Goal: Task Accomplishment & Management: Manage account settings

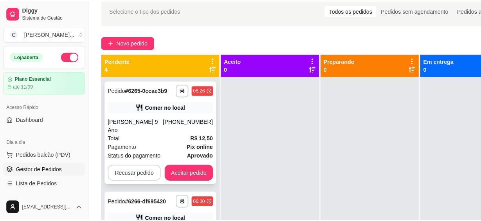
scroll to position [71, 0]
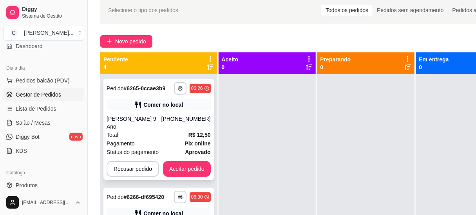
click at [154, 131] on div "Total R$ 12,50" at bounding box center [159, 135] width 104 height 9
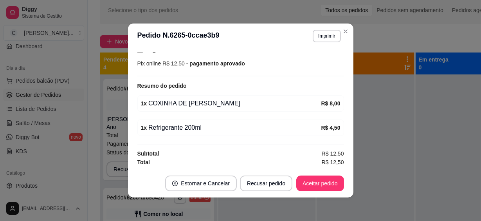
scroll to position [1, 0]
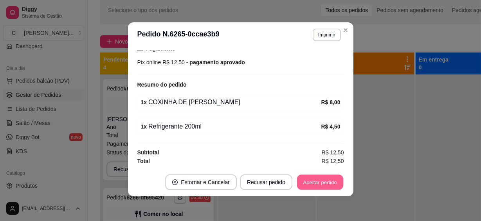
click at [331, 185] on button "Aceitar pedido" at bounding box center [320, 182] width 46 height 15
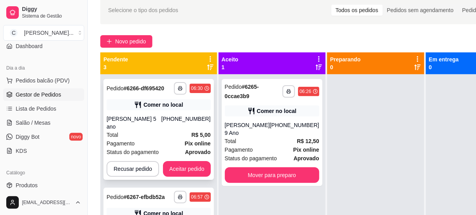
click at [161, 121] on div "[PERSON_NAME] 5 ano" at bounding box center [134, 123] width 55 height 16
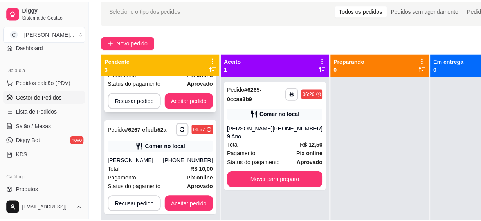
scroll to position [90, 0]
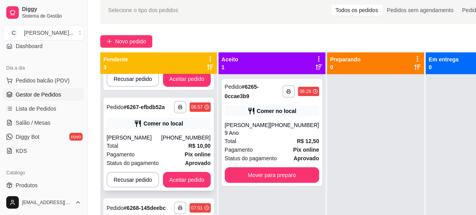
click at [179, 142] on div "Total R$ 10,00" at bounding box center [159, 146] width 104 height 9
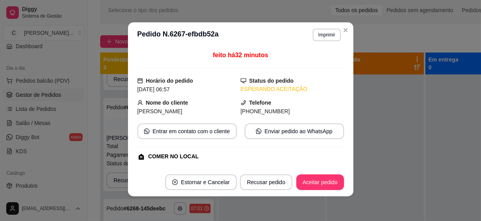
scroll to position [107, 0]
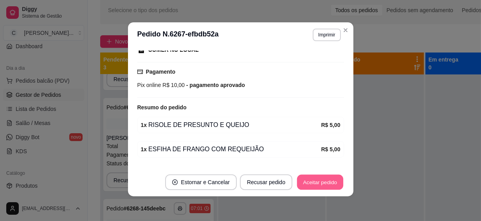
click at [317, 179] on button "Aceitar pedido" at bounding box center [320, 182] width 46 height 15
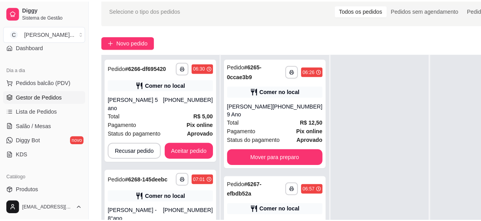
scroll to position [71, 0]
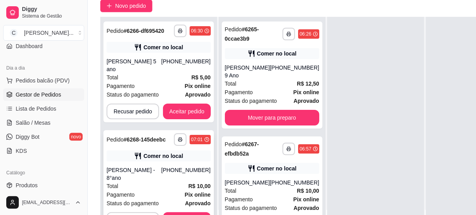
click at [160, 182] on div "Total R$ 10,00" at bounding box center [159, 186] width 104 height 9
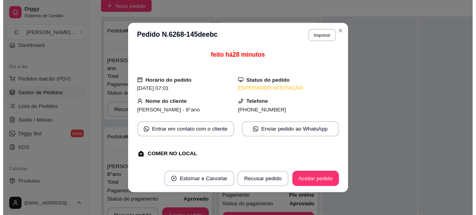
scroll to position [105, 0]
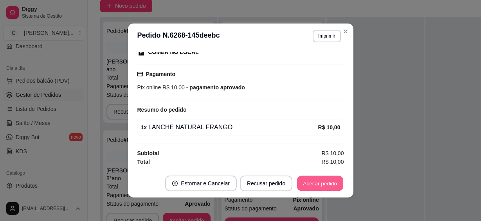
click at [319, 185] on button "Aceitar pedido" at bounding box center [320, 183] width 46 height 15
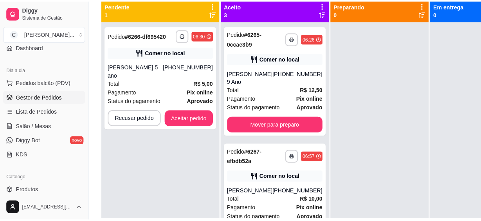
scroll to position [0, 0]
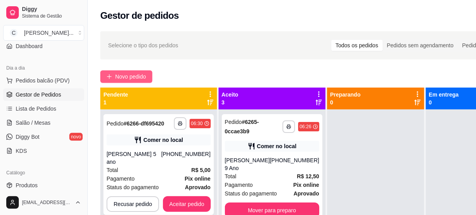
click at [132, 77] on span "Novo pedido" at bounding box center [130, 76] width 31 height 9
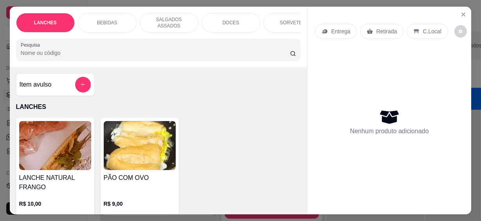
click at [68, 49] on input "Pesquisa" at bounding box center [156, 53] width 270 height 8
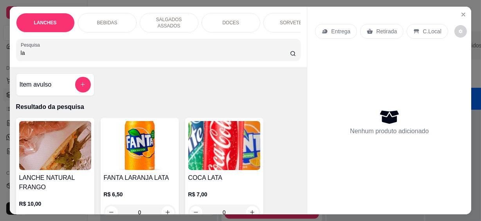
scroll to position [107, 0]
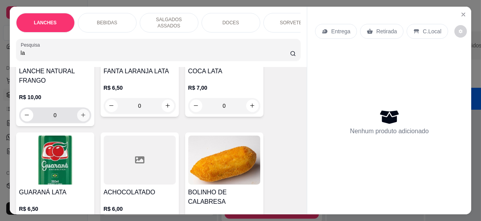
type input "la"
click at [82, 114] on button "increase-product-quantity" at bounding box center [83, 115] width 13 height 13
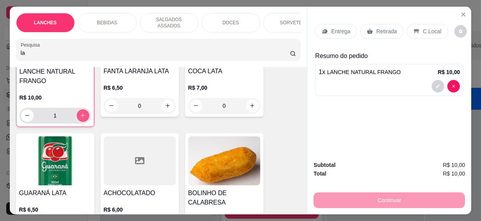
type input "1"
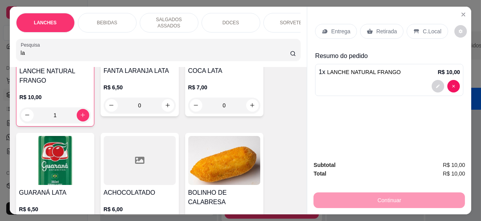
click at [437, 27] on div "C.Local" at bounding box center [427, 31] width 41 height 15
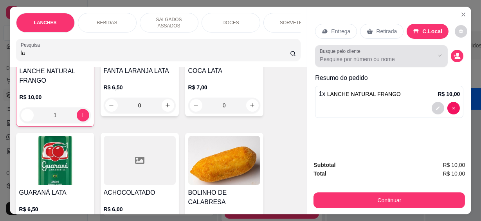
click at [357, 59] on input "Busque pelo cliente" at bounding box center [370, 59] width 101 height 8
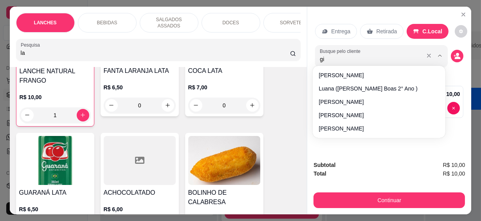
type input "giu"
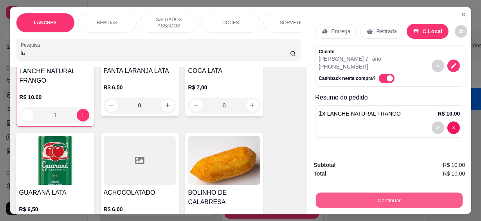
click at [372, 195] on button "Continuar" at bounding box center [389, 200] width 147 height 15
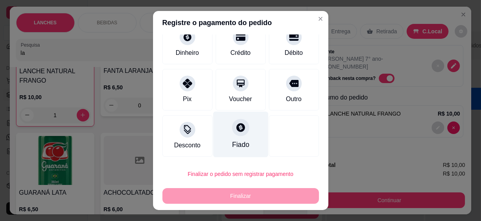
click at [235, 132] on icon at bounding box center [240, 127] width 10 height 10
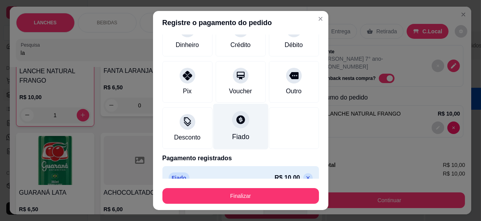
type input "R$ 0,00"
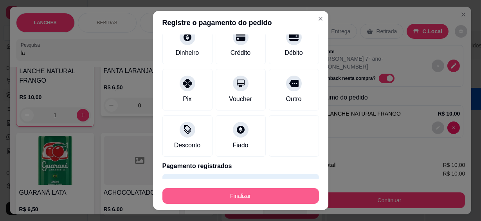
click at [258, 196] on button "Finalizar" at bounding box center [241, 196] width 157 height 16
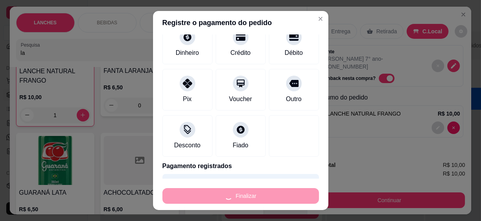
type input "0"
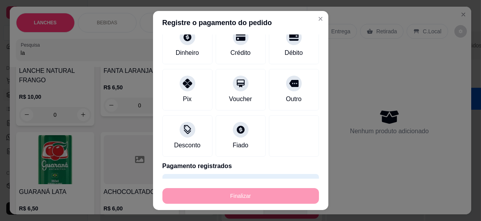
type input "-R$ 10,00"
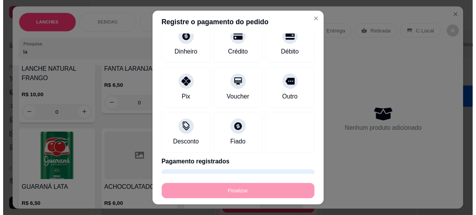
scroll to position [107, 0]
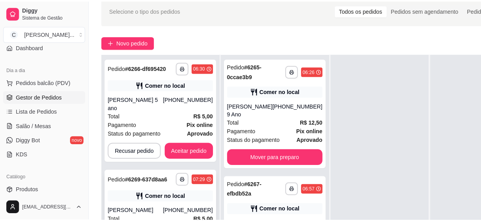
scroll to position [71, 0]
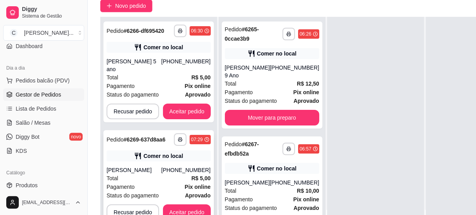
click at [168, 174] on div "Total R$ 5,00" at bounding box center [159, 178] width 104 height 9
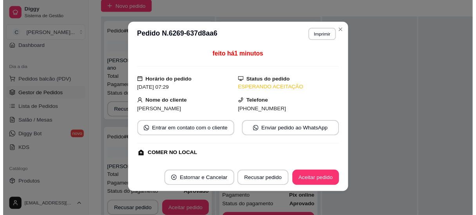
scroll to position [105, 0]
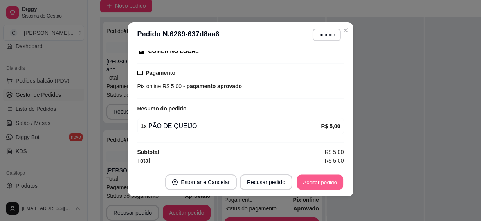
click at [324, 187] on button "Aceitar pedido" at bounding box center [320, 182] width 46 height 15
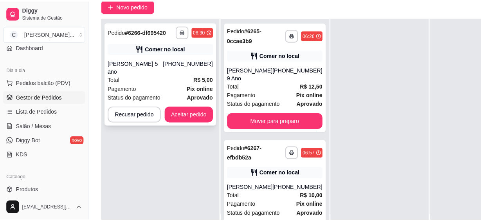
scroll to position [0, 0]
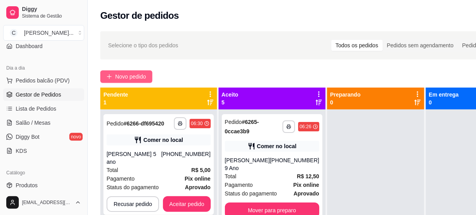
click at [123, 75] on span "Novo pedido" at bounding box center [130, 76] width 31 height 9
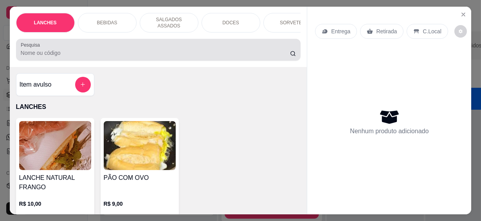
click at [121, 53] on input "Pesquisa" at bounding box center [156, 53] width 270 height 8
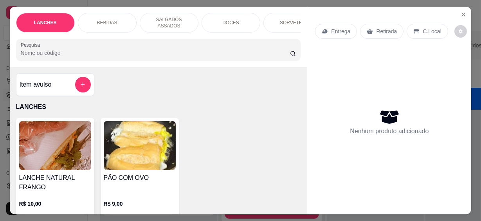
type input "j"
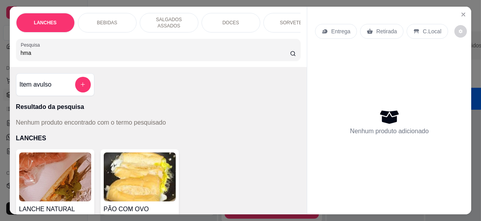
drag, startPoint x: 41, startPoint y: 52, endPoint x: 6, endPoint y: 51, distance: 34.5
click at [6, 51] on div "LANCHES BEBIDAS SALGADOS ASSADOS DOCES SORVETES SALGADINHOS SALGADOS DIVERSOS S…" at bounding box center [240, 110] width 481 height 221
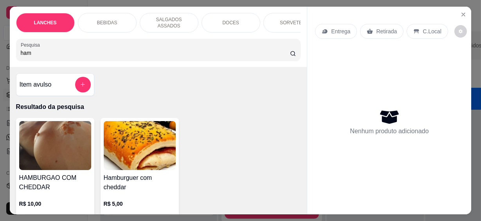
scroll to position [107, 0]
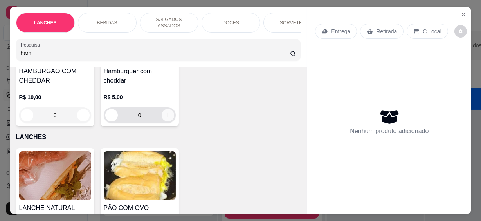
type input "ham"
click at [165, 114] on icon "increase-product-quantity" at bounding box center [168, 115] width 6 height 6
type input "1"
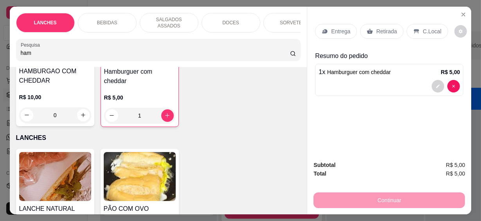
drag, startPoint x: 26, startPoint y: 49, endPoint x: -2, endPoint y: 51, distance: 27.5
click at [0, 51] on html "**********" at bounding box center [240, 110] width 481 height 221
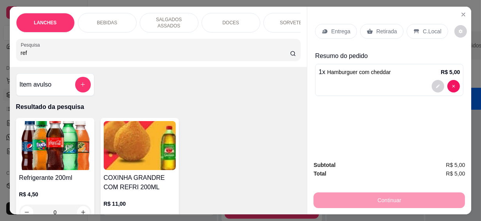
scroll to position [71, 0]
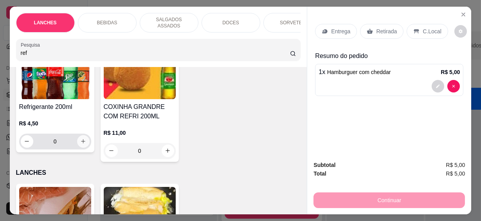
type input "ref"
click at [84, 137] on button "increase-product-quantity" at bounding box center [83, 141] width 13 height 13
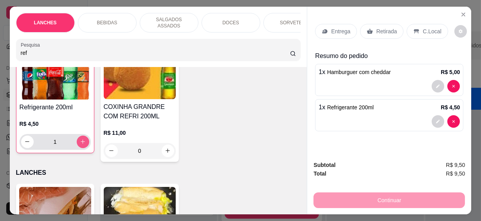
type input "1"
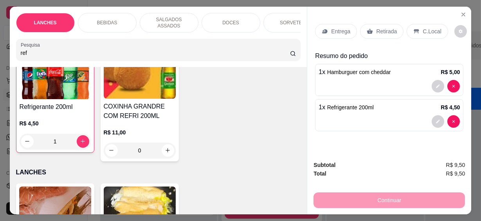
click at [432, 31] on p "C.Local" at bounding box center [432, 31] width 18 height 8
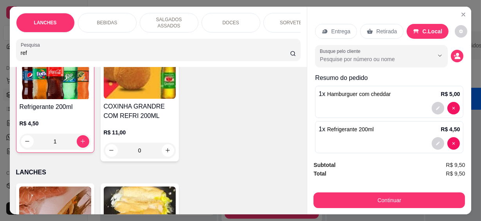
scroll to position [9, 0]
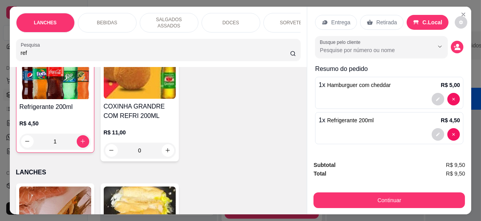
click at [364, 58] on div "Entrega Retirada C.Local Busque pelo cliente Resumo do pedido 1 x Hamburguer co…" at bounding box center [389, 78] width 148 height 139
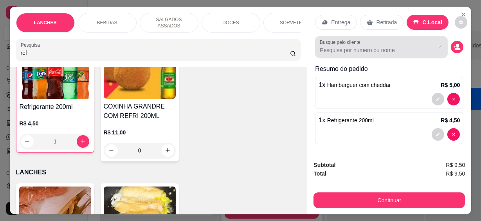
click at [362, 49] on input "Busque pelo cliente" at bounding box center [370, 50] width 101 height 8
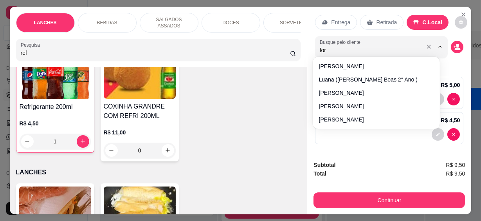
type input "lore"
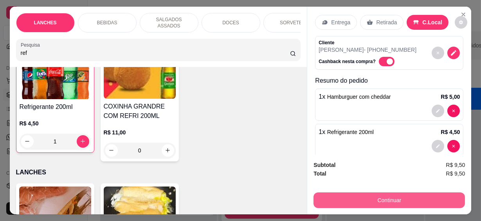
click at [367, 192] on button "Continuar" at bounding box center [390, 200] width 152 height 16
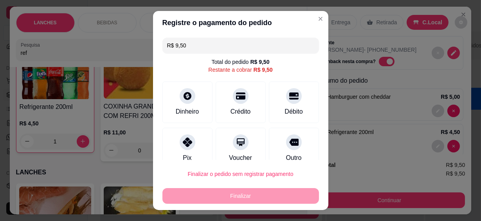
scroll to position [59, 0]
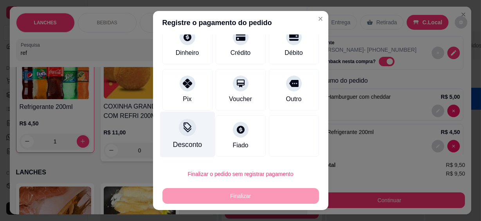
click at [182, 138] on div "Desconto" at bounding box center [187, 135] width 55 height 46
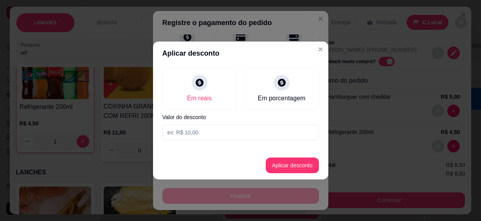
click at [188, 134] on input at bounding box center [241, 133] width 157 height 16
type input "9,49"
click at [286, 162] on button "Aplicar desconto" at bounding box center [292, 165] width 51 height 15
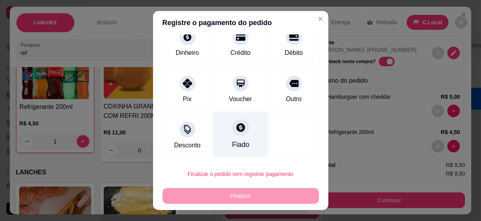
drag, startPoint x: 245, startPoint y: 140, endPoint x: 250, endPoint y: 151, distance: 11.9
click at [246, 140] on div "Fiado" at bounding box center [240, 135] width 55 height 46
type input "R$ 0,00"
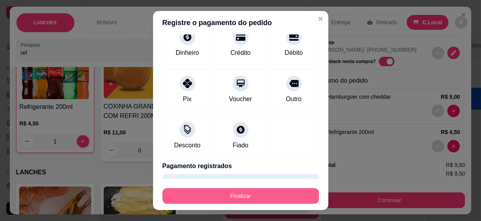
click at [267, 199] on button "Finalizar" at bounding box center [241, 196] width 157 height 16
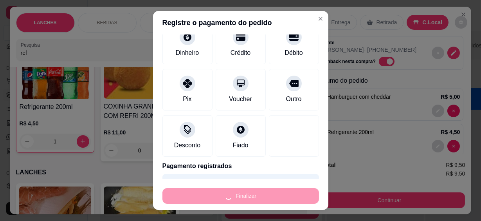
type input "0"
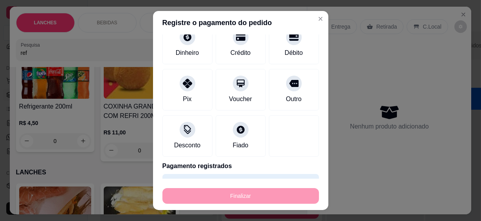
type input "-R$ 9,50"
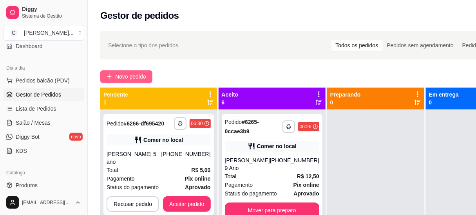
click at [114, 71] on button "Novo pedido" at bounding box center [126, 77] width 52 height 13
click at [115, 49] on input "Pesquisa" at bounding box center [152, 53] width 264 height 8
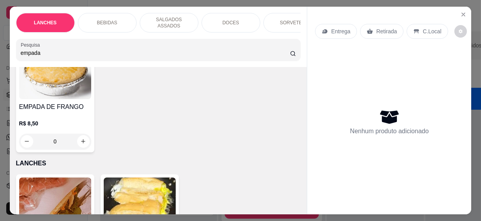
scroll to position [107, 0]
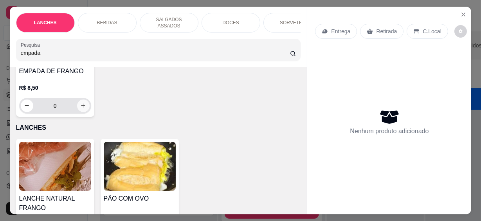
type input "empada"
click at [82, 103] on icon "increase-product-quantity" at bounding box center [83, 106] width 6 height 6
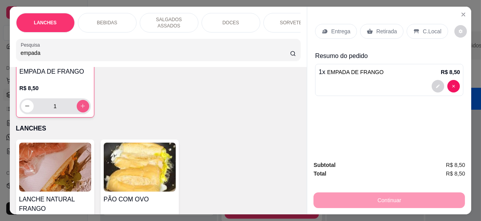
type input "1"
click at [0, 51] on html "**********" at bounding box center [240, 110] width 481 height 221
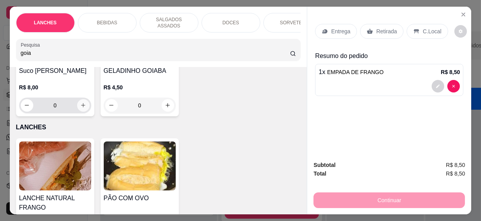
type input "goia"
click at [85, 101] on button "increase-product-quantity" at bounding box center [83, 105] width 13 height 13
type input "1"
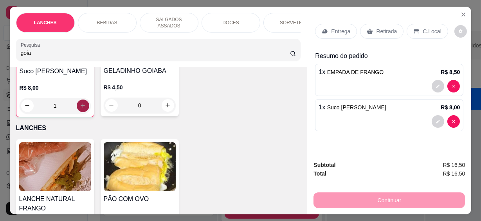
scroll to position [107, 0]
click at [423, 31] on p "C.Local" at bounding box center [432, 31] width 18 height 8
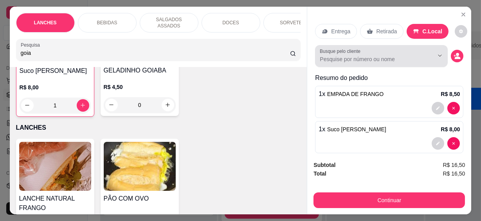
click at [362, 58] on input "Busque pelo cliente" at bounding box center [370, 59] width 101 height 8
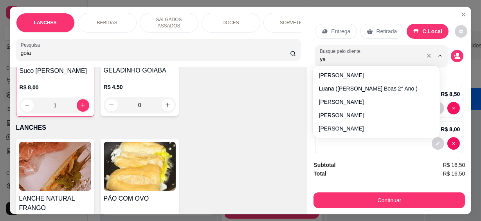
type input "yas"
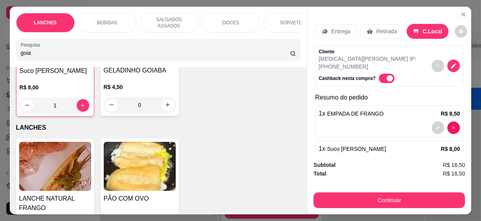
drag, startPoint x: 372, startPoint y: 187, endPoint x: 374, endPoint y: 204, distance: 16.6
click at [372, 190] on div "Continuar" at bounding box center [390, 199] width 152 height 18
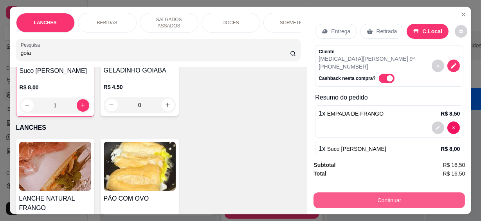
click at [375, 204] on button "Continuar" at bounding box center [390, 200] width 152 height 16
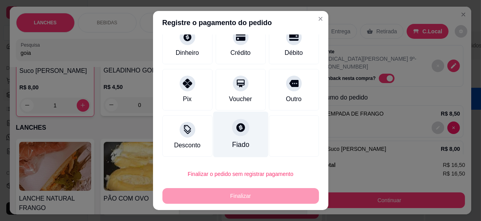
scroll to position [14, 0]
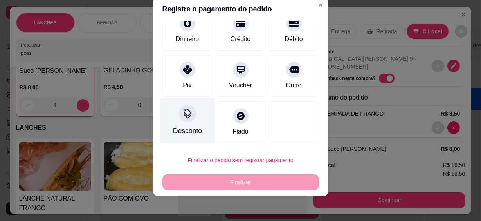
click at [184, 118] on icon at bounding box center [187, 114] width 10 height 10
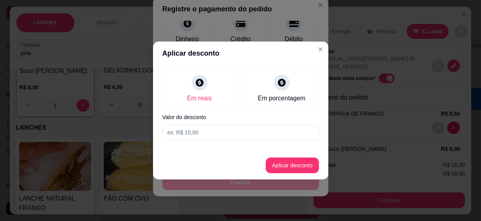
click at [212, 132] on input at bounding box center [241, 133] width 157 height 16
type input "16,49"
click at [289, 164] on button "Aplicar desconto" at bounding box center [292, 165] width 53 height 16
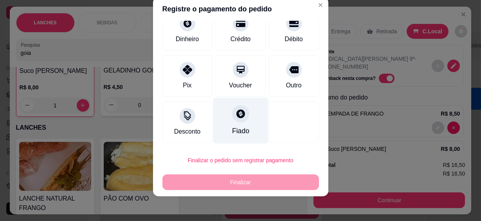
click at [239, 116] on div at bounding box center [240, 113] width 17 height 17
type input "R$ 0,00"
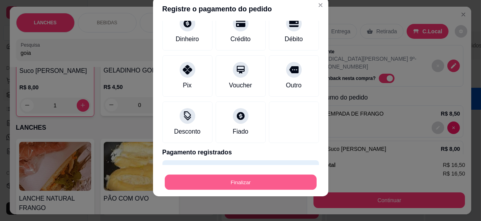
click at [257, 183] on button "Finalizar" at bounding box center [241, 181] width 152 height 15
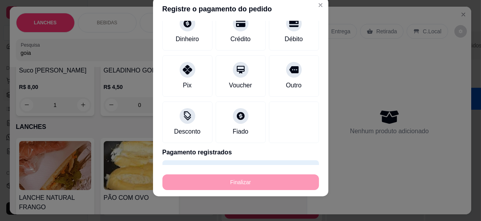
type input "0"
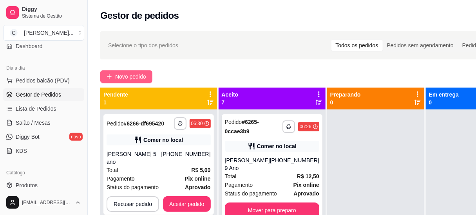
click at [138, 75] on span "Novo pedido" at bounding box center [130, 76] width 31 height 9
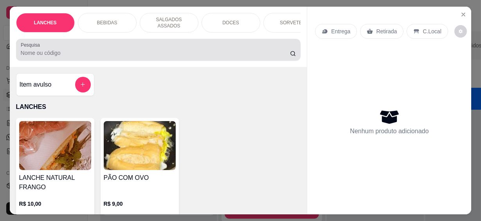
click at [117, 52] on input "Pesquisa" at bounding box center [156, 53] width 270 height 8
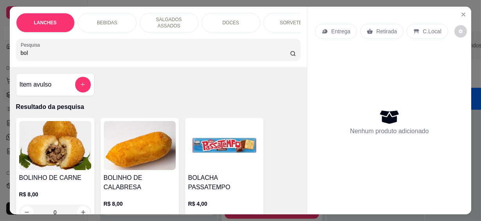
scroll to position [71, 0]
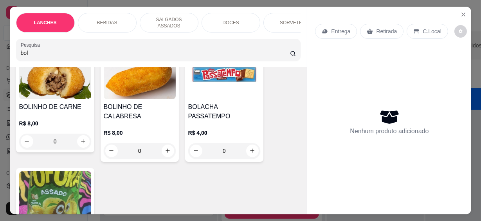
type input "bol"
click at [80, 139] on icon "increase-product-quantity" at bounding box center [83, 142] width 6 height 6
type input "1"
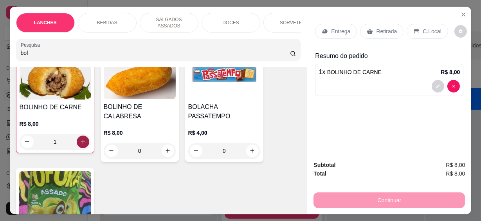
scroll to position [71, 0]
drag, startPoint x: 41, startPoint y: 50, endPoint x: 7, endPoint y: 50, distance: 33.7
click at [10, 50] on div "LANCHES BEBIDAS SALGADOS ASSADOS DOCES SORVETES SALGADINHOS SALGADOS DIVERSOS S…" at bounding box center [159, 37] width 298 height 60
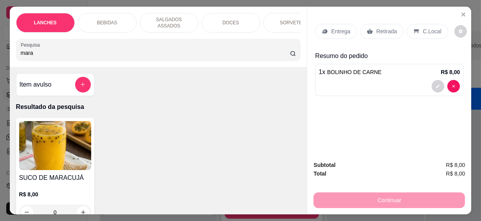
scroll to position [107, 0]
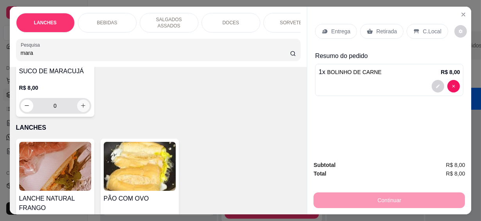
type input "mara"
click at [80, 103] on icon "increase-product-quantity" at bounding box center [83, 106] width 6 height 6
type input "1"
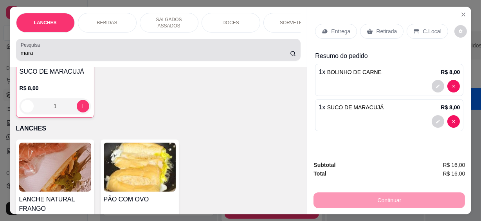
scroll to position [107, 0]
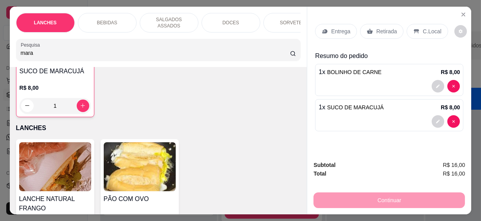
drag, startPoint x: 3, startPoint y: 51, endPoint x: -2, endPoint y: 51, distance: 4.7
click at [0, 51] on html "**********" at bounding box center [240, 110] width 481 height 221
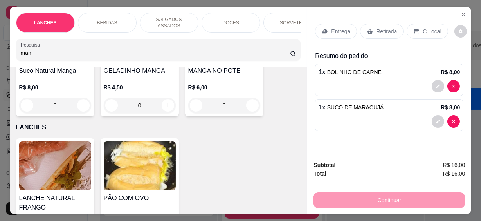
scroll to position [36, 0]
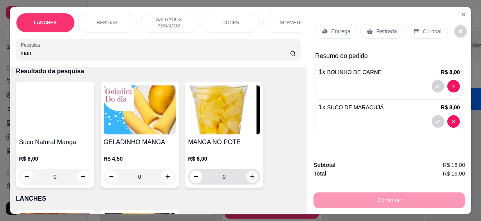
type input "man"
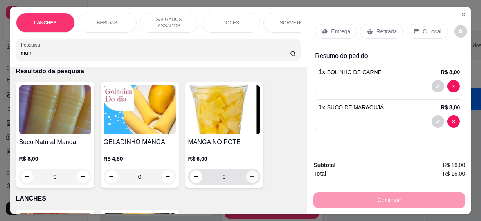
click at [250, 174] on icon "increase-product-quantity" at bounding box center [253, 177] width 6 height 6
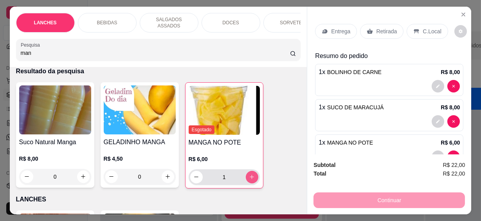
type input "1"
click at [423, 31] on p "C.Local" at bounding box center [432, 31] width 18 height 8
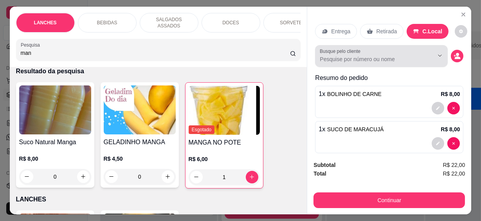
click at [346, 55] on input "Busque pelo cliente" at bounding box center [370, 59] width 101 height 8
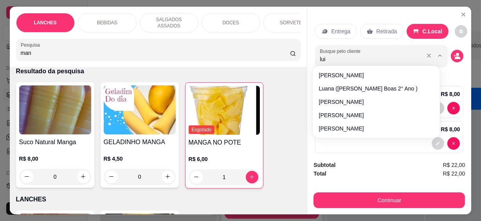
type input "[PERSON_NAME]"
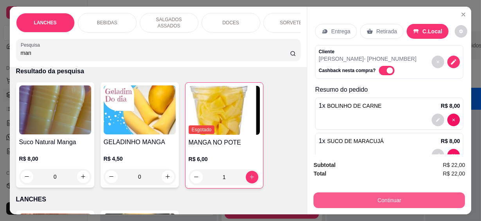
click at [396, 198] on button "Continuar" at bounding box center [390, 200] width 152 height 16
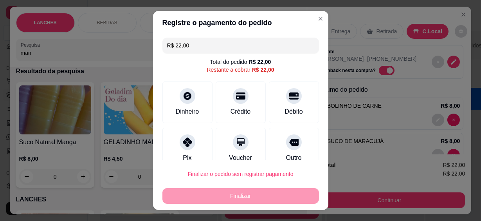
scroll to position [59, 0]
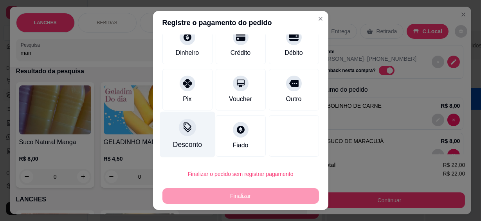
click at [179, 135] on div at bounding box center [187, 127] width 17 height 17
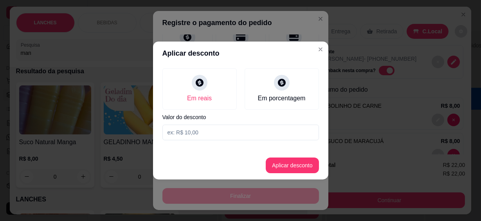
click at [208, 131] on input at bounding box center [241, 133] width 157 height 16
type input "21,99"
click at [278, 165] on button "Aplicar desconto" at bounding box center [292, 165] width 51 height 15
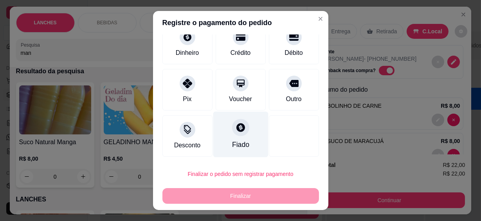
click at [238, 125] on div "Fiado" at bounding box center [240, 135] width 55 height 46
type input "R$ 0,00"
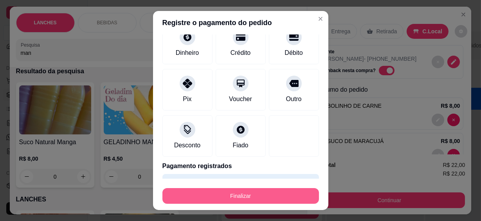
click at [270, 199] on button "Finalizar" at bounding box center [241, 196] width 157 height 16
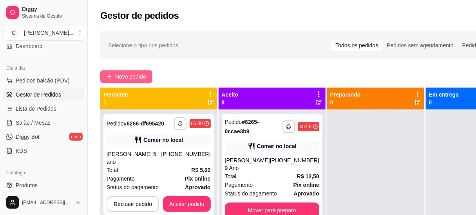
click at [141, 74] on span "Novo pedido" at bounding box center [130, 76] width 31 height 9
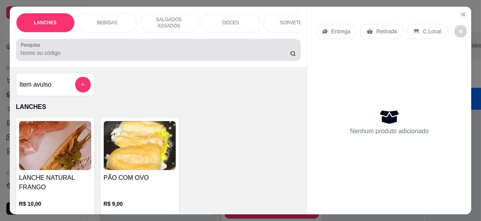
click at [146, 49] on input "Pesquisa" at bounding box center [156, 53] width 270 height 8
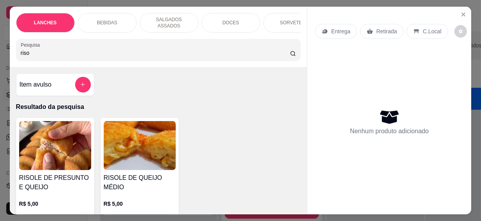
scroll to position [107, 0]
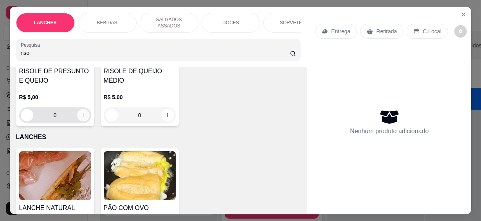
type input "riso"
click at [81, 112] on icon "increase-product-quantity" at bounding box center [83, 115] width 6 height 6
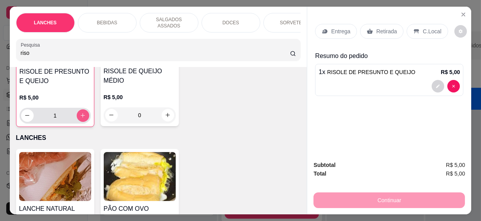
type input "1"
click at [0, 42] on html "**********" at bounding box center [240, 110] width 481 height 221
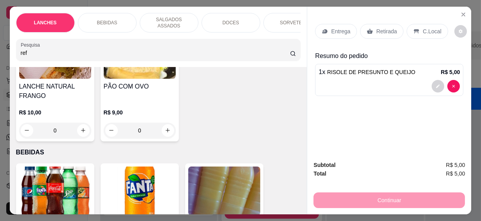
scroll to position [299, 0]
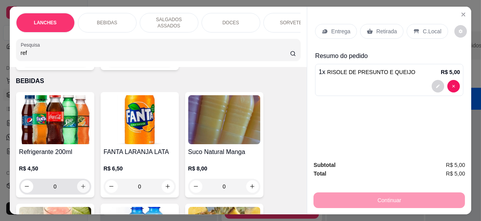
type input "ref"
click at [83, 180] on button "increase-product-quantity" at bounding box center [83, 186] width 13 height 13
type input "1"
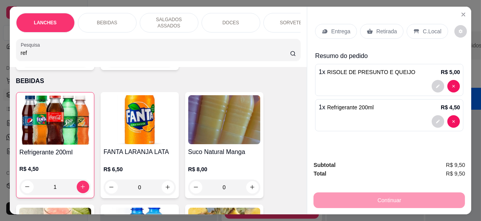
click at [414, 28] on icon at bounding box center [417, 31] width 6 height 6
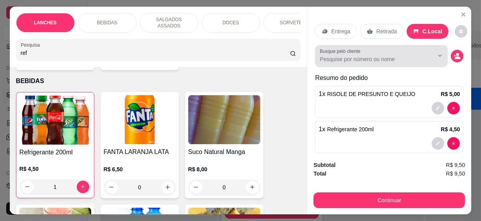
click at [356, 57] on input "Busque pelo cliente" at bounding box center [370, 59] width 101 height 8
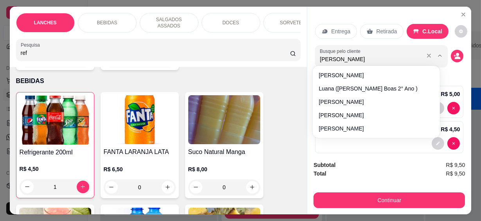
type input "[PERSON_NAME]"
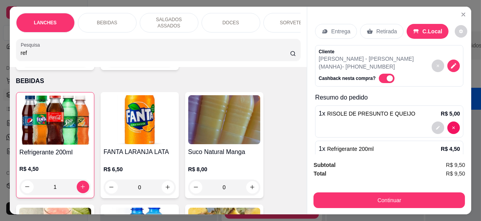
scroll to position [29, 0]
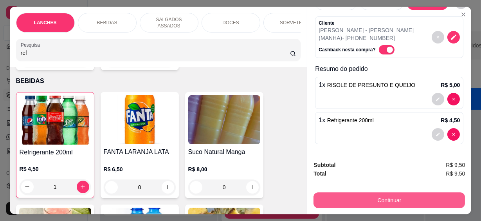
click at [364, 194] on button "Continuar" at bounding box center [390, 200] width 152 height 16
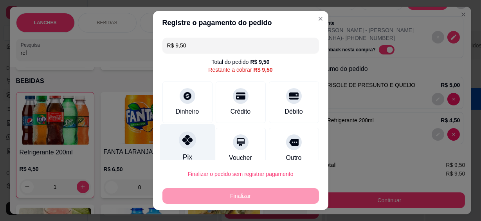
scroll to position [59, 0]
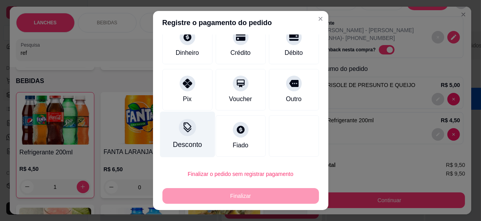
click at [192, 139] on div "Desconto" at bounding box center [187, 135] width 55 height 46
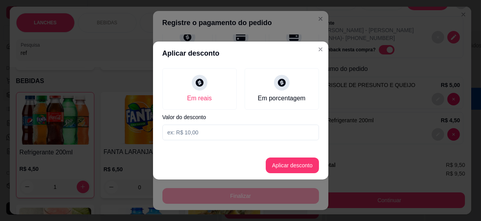
click at [197, 133] on input at bounding box center [241, 133] width 157 height 16
type input "9,49"
click at [277, 168] on button "Aplicar desconto" at bounding box center [292, 165] width 53 height 16
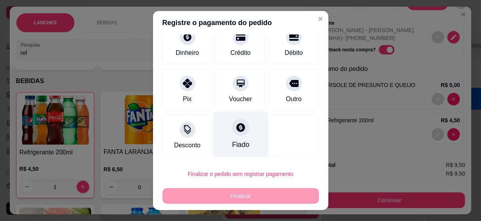
click at [232, 139] on div "Fiado" at bounding box center [240, 144] width 17 height 10
type input "R$ 0,00"
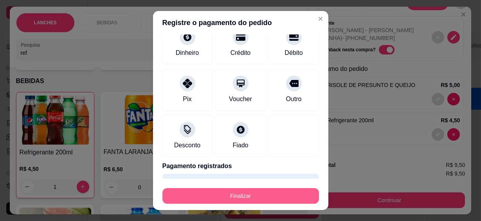
click at [249, 198] on button "Finalizar" at bounding box center [241, 196] width 157 height 16
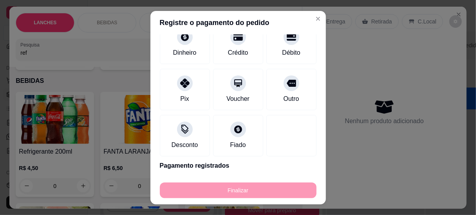
scroll to position [0, 0]
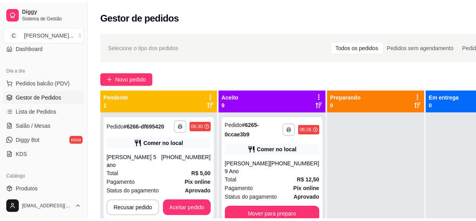
scroll to position [178, 0]
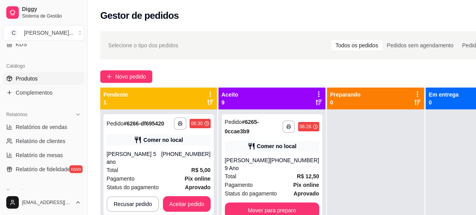
click at [38, 75] on link "Produtos" at bounding box center [43, 78] width 81 height 13
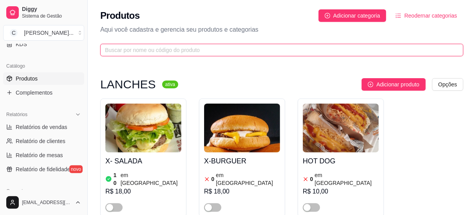
click at [115, 50] on input "text" at bounding box center [278, 50] width 347 height 9
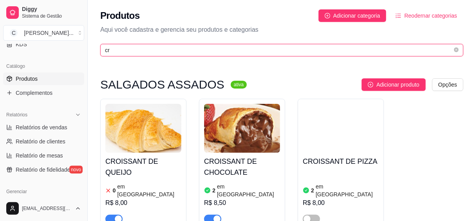
scroll to position [71, 0]
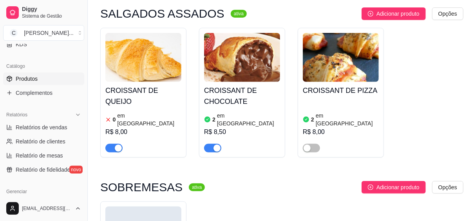
type input "cr"
click at [221, 95] on h4 "CROISSANT DE CHOCOLATE" at bounding box center [242, 96] width 76 height 22
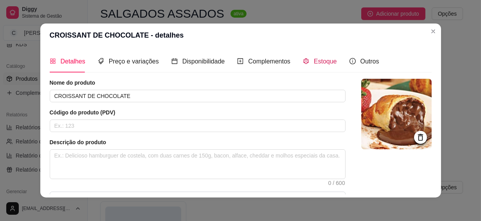
click at [314, 62] on span "Estoque" at bounding box center [325, 61] width 23 height 7
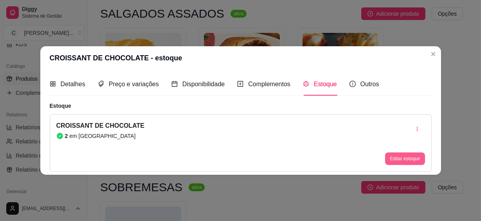
click at [416, 156] on button "Editar estoque" at bounding box center [405, 158] width 40 height 13
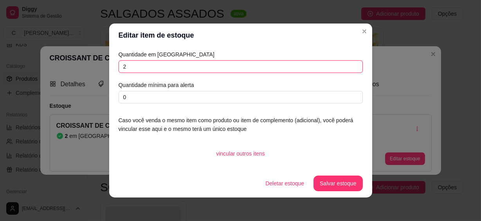
drag, startPoint x: 161, startPoint y: 63, endPoint x: 75, endPoint y: 63, distance: 86.2
click at [75, 63] on div "Editar item de estoque Quantidade em estoque 2 Quantidade mínima para alerta 0 …" at bounding box center [240, 110] width 481 height 221
type input "0"
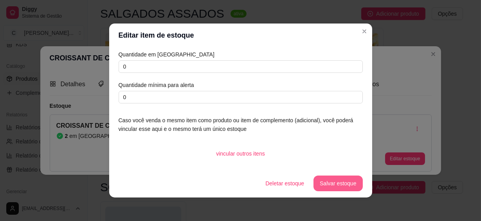
click at [317, 180] on button "Salvar estoque" at bounding box center [338, 184] width 49 height 16
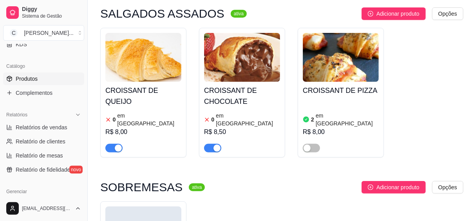
scroll to position [0, 0]
